Goal: Transaction & Acquisition: Obtain resource

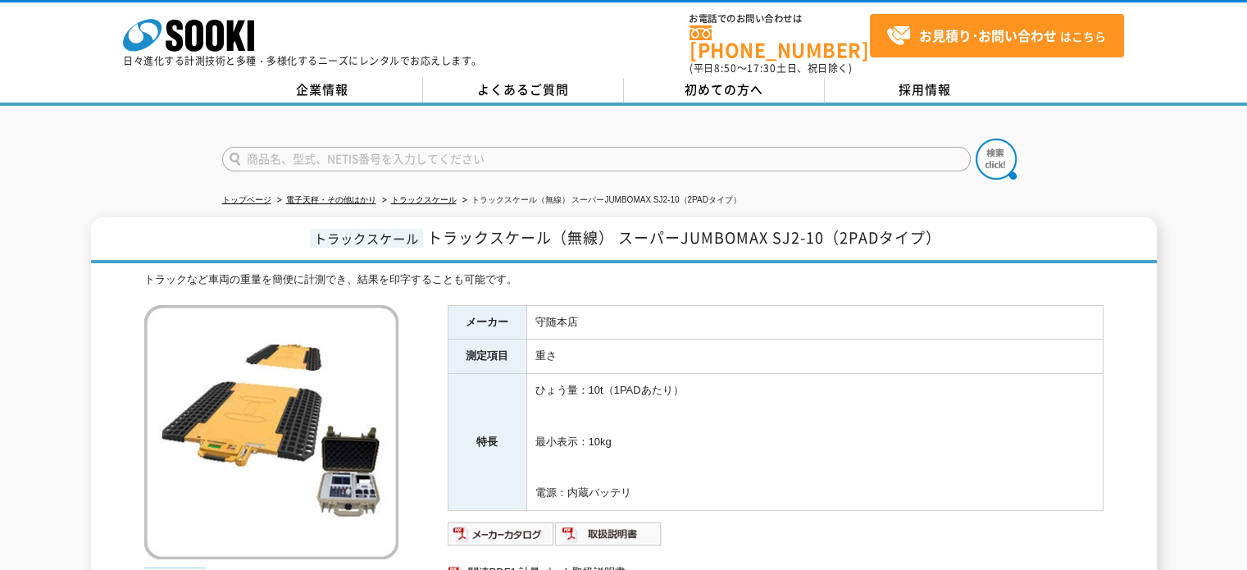
click at [1081, 221] on h1 "トラックスケール トラックスケール（無線） スーパーJUMBOMAX SJ2-10（2PADタイプ）" at bounding box center [624, 240] width 1066 height 46
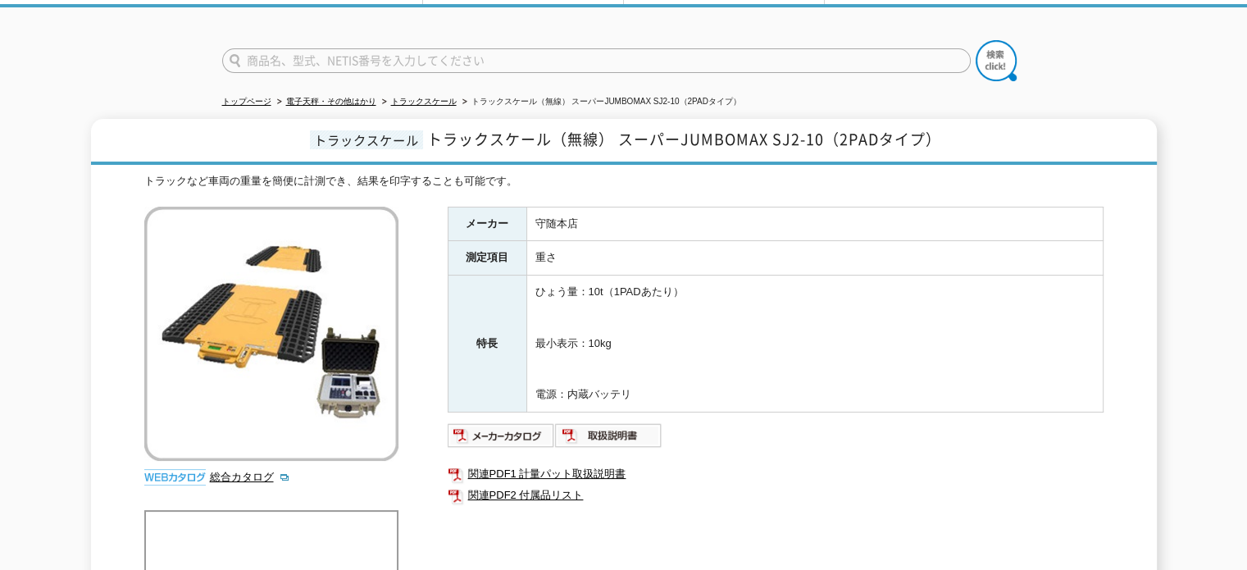
scroll to position [66, 0]
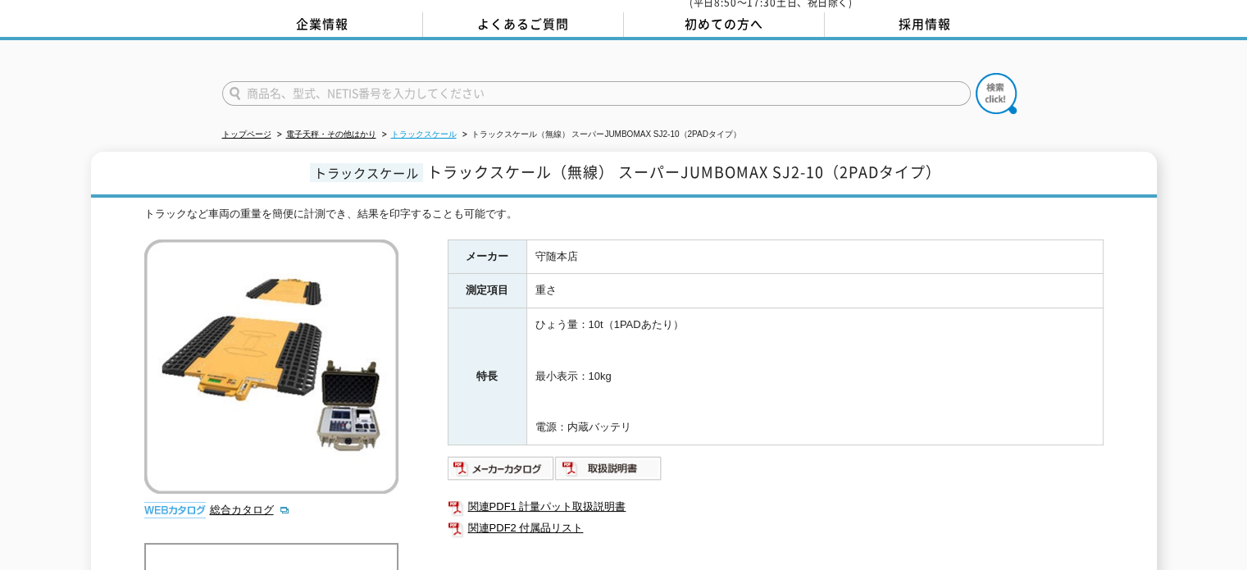
click at [439, 130] on link "トラックスケール" at bounding box center [424, 134] width 66 height 9
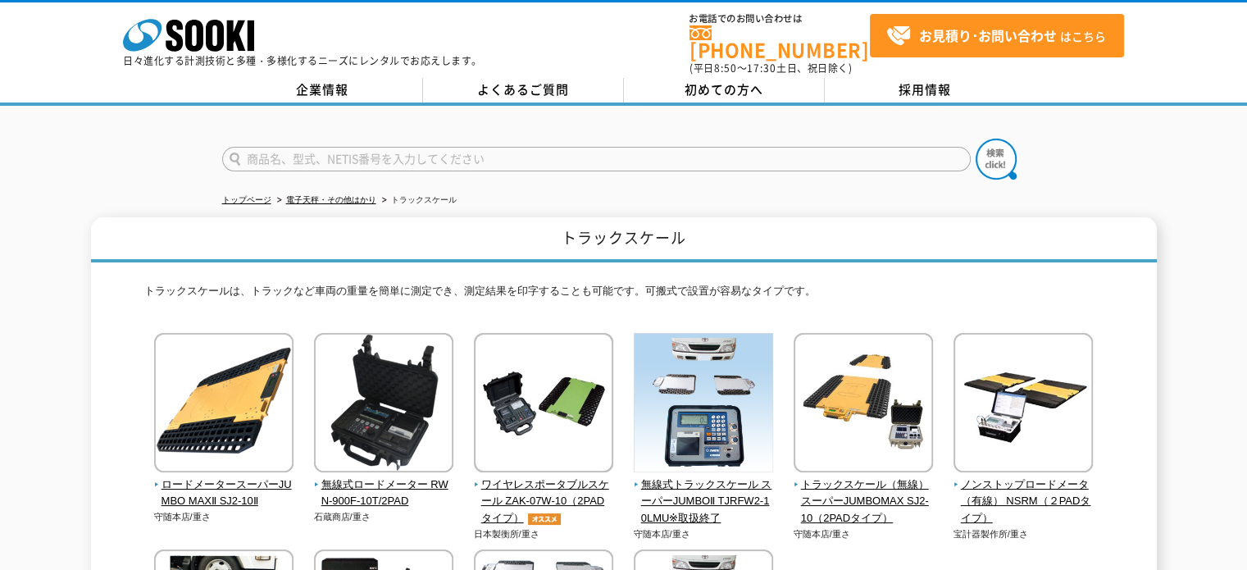
click at [84, 189] on div "トップページ 電子天秤・その他はかり トラックスケール トラックスケール トラックスケールは、トラックなど車両の重量を簡単に測定でき、測定結果を印字することも…" at bounding box center [623, 462] width 1247 height 713
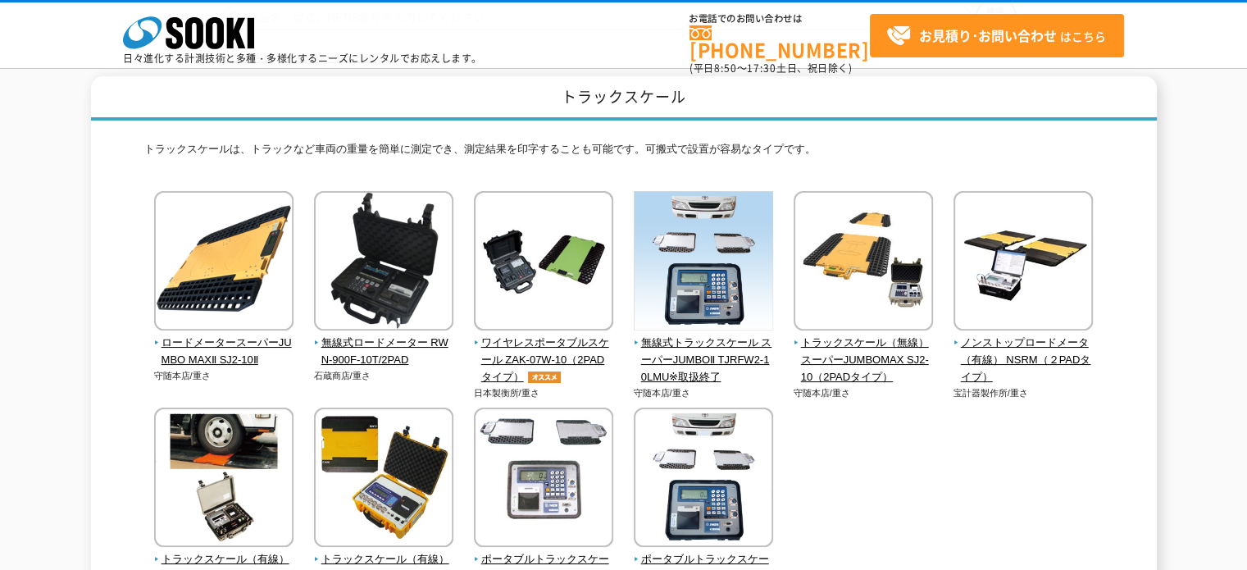
scroll to position [98, 0]
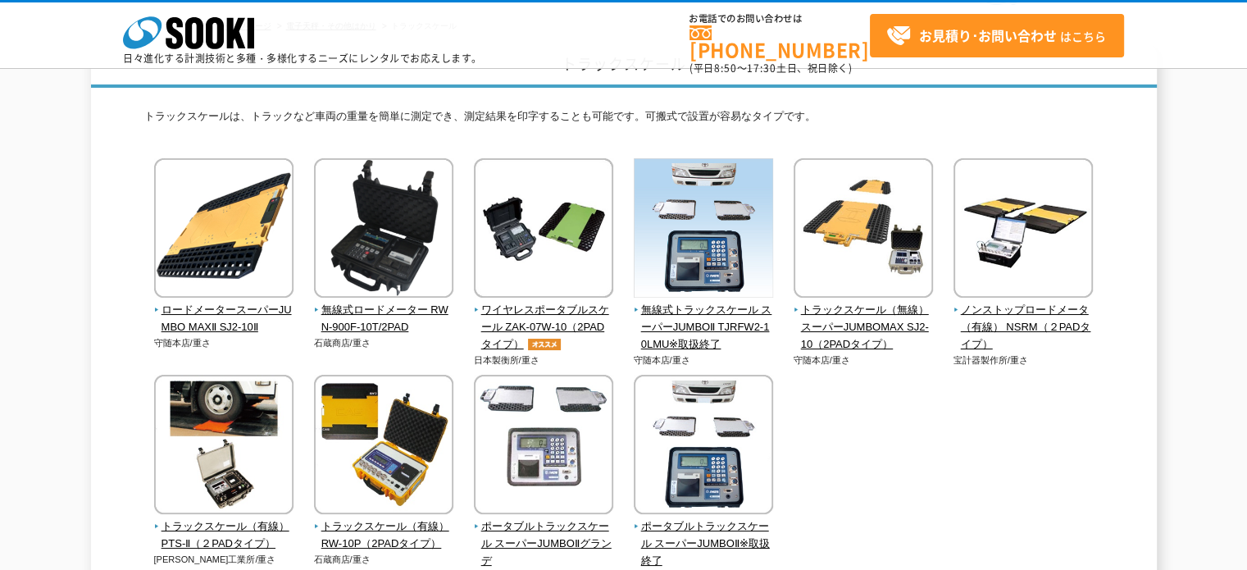
click at [602, 16] on div "株式会社 ソーキ spMenu 日々進化する計測技術と多種・多様化するニーズにレンタルでお応えします。 お電話でのお問い合わせは 0120-856-990 (…" at bounding box center [623, 39] width 1247 height 74
click at [590, 27] on div "株式会社 ソーキ spMenu 日々進化する計測技術と多種・多様化するニーズにレンタルでお応えします。 お電話でのお問い合わせは 0120-856-990 (…" at bounding box center [623, 39] width 1247 height 74
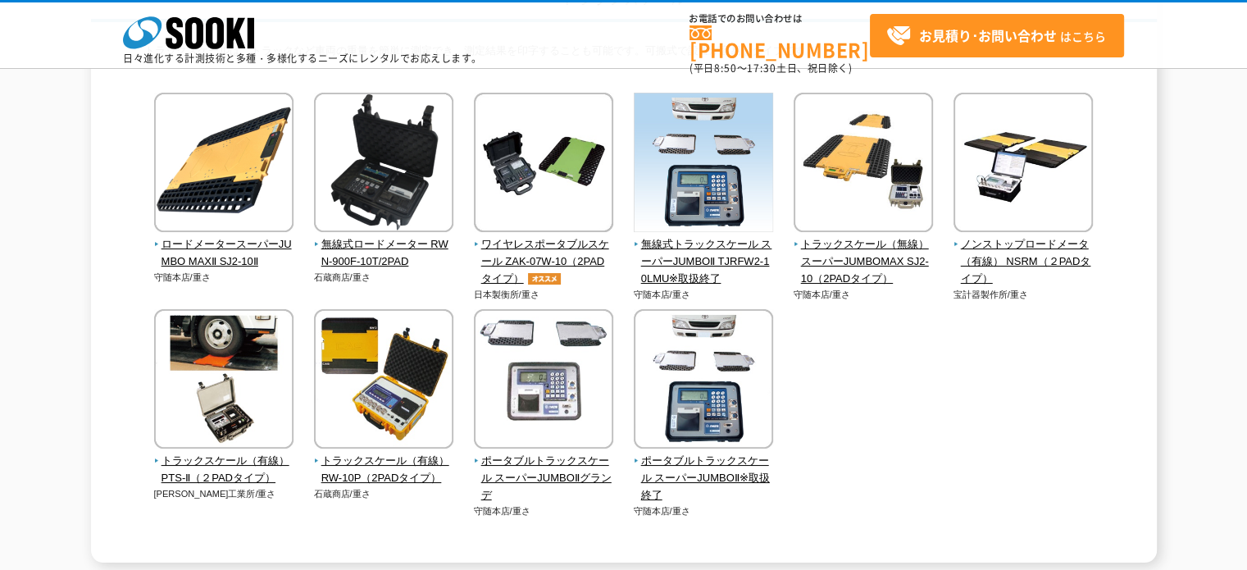
scroll to position [131, 0]
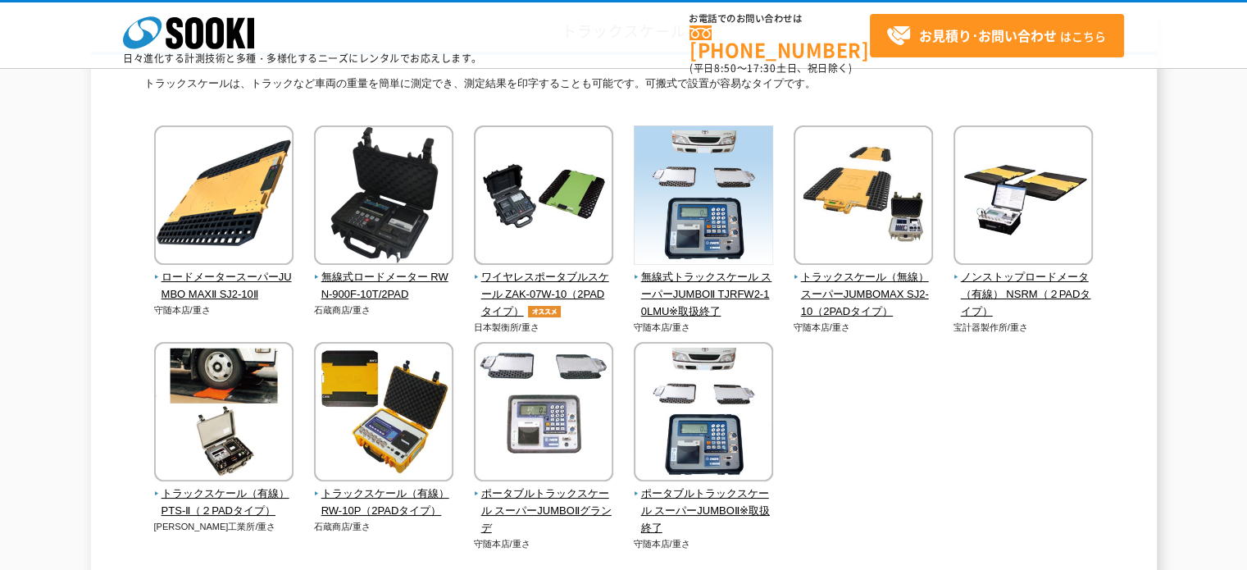
click at [591, 48] on div "株式会社 ソーキ spMenu 日々進化する計測技術と多種・多様化するニーズにレンタルでお応えします。 お電話でのお問い合わせは 0120-856-990 (…" at bounding box center [623, 39] width 1247 height 74
click at [623, 42] on div "株式会社 ソーキ spMenu 日々進化する計測技術と多種・多様化するニーズにレンタルでお応えします。 お電話でのお問い合わせは 0120-856-990 (…" at bounding box center [623, 39] width 1247 height 74
